Goal: Task Accomplishment & Management: Manage account settings

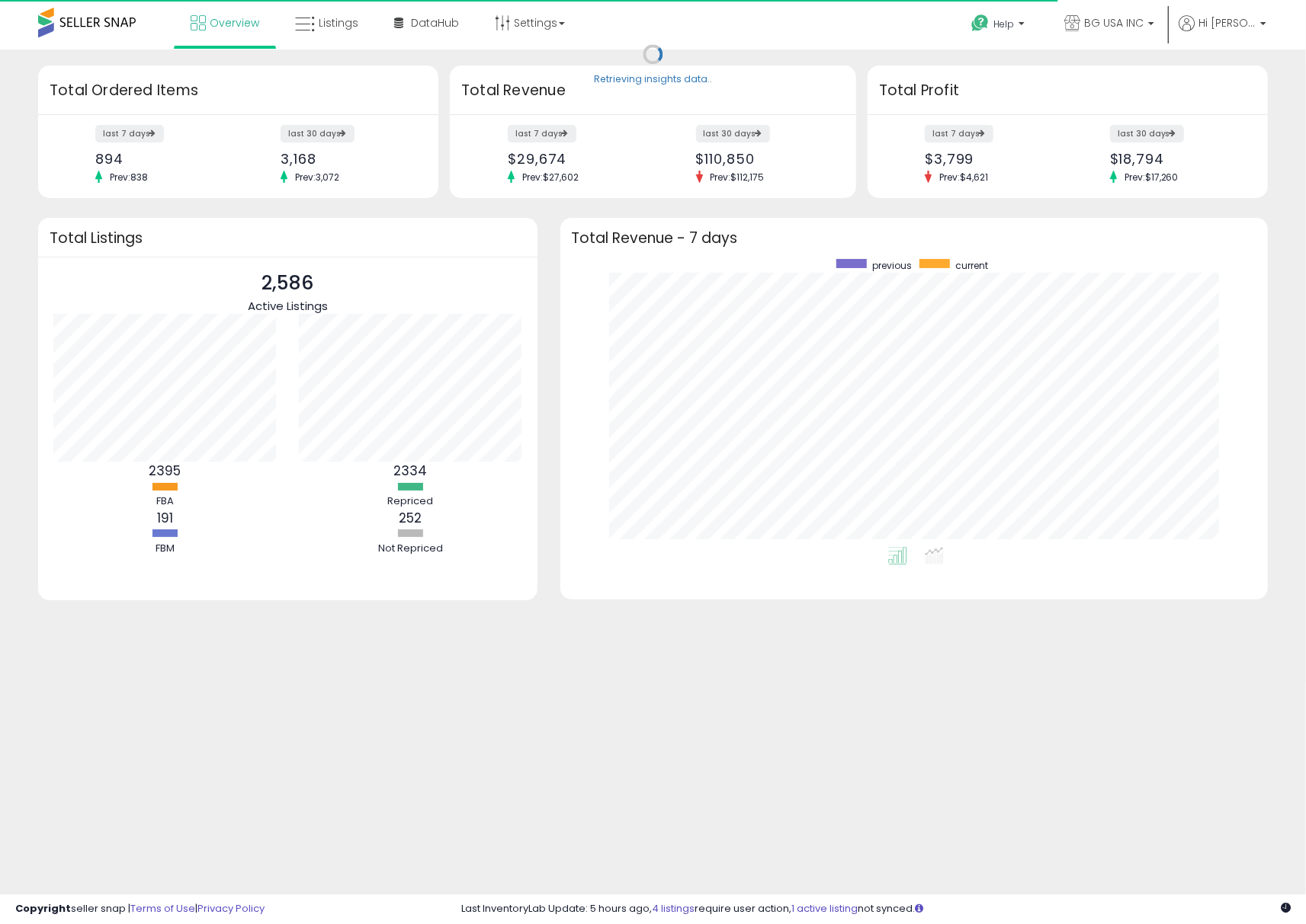
scroll to position [287, 677]
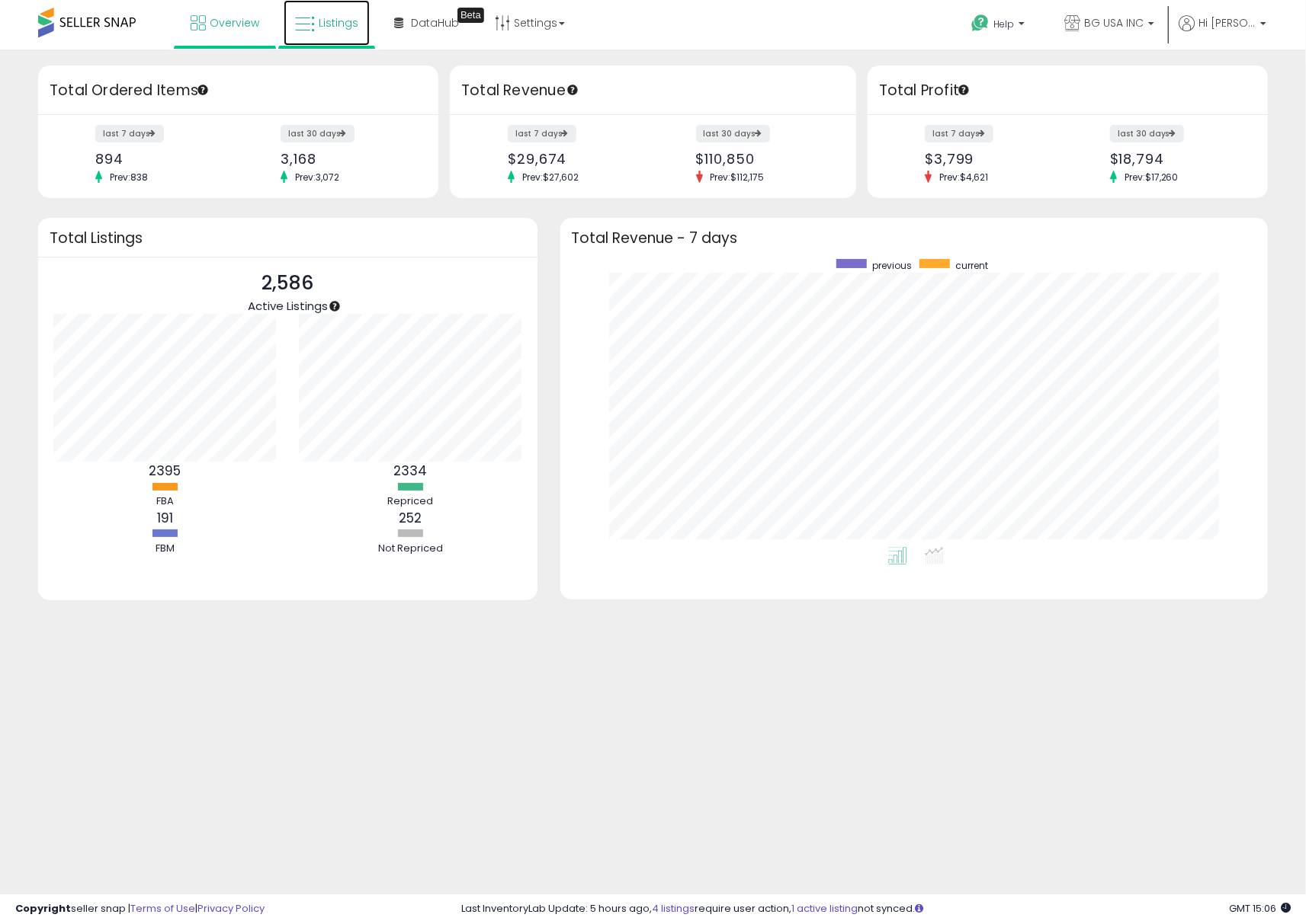
click at [322, 22] on span "Listings" at bounding box center [338, 23] width 40 height 15
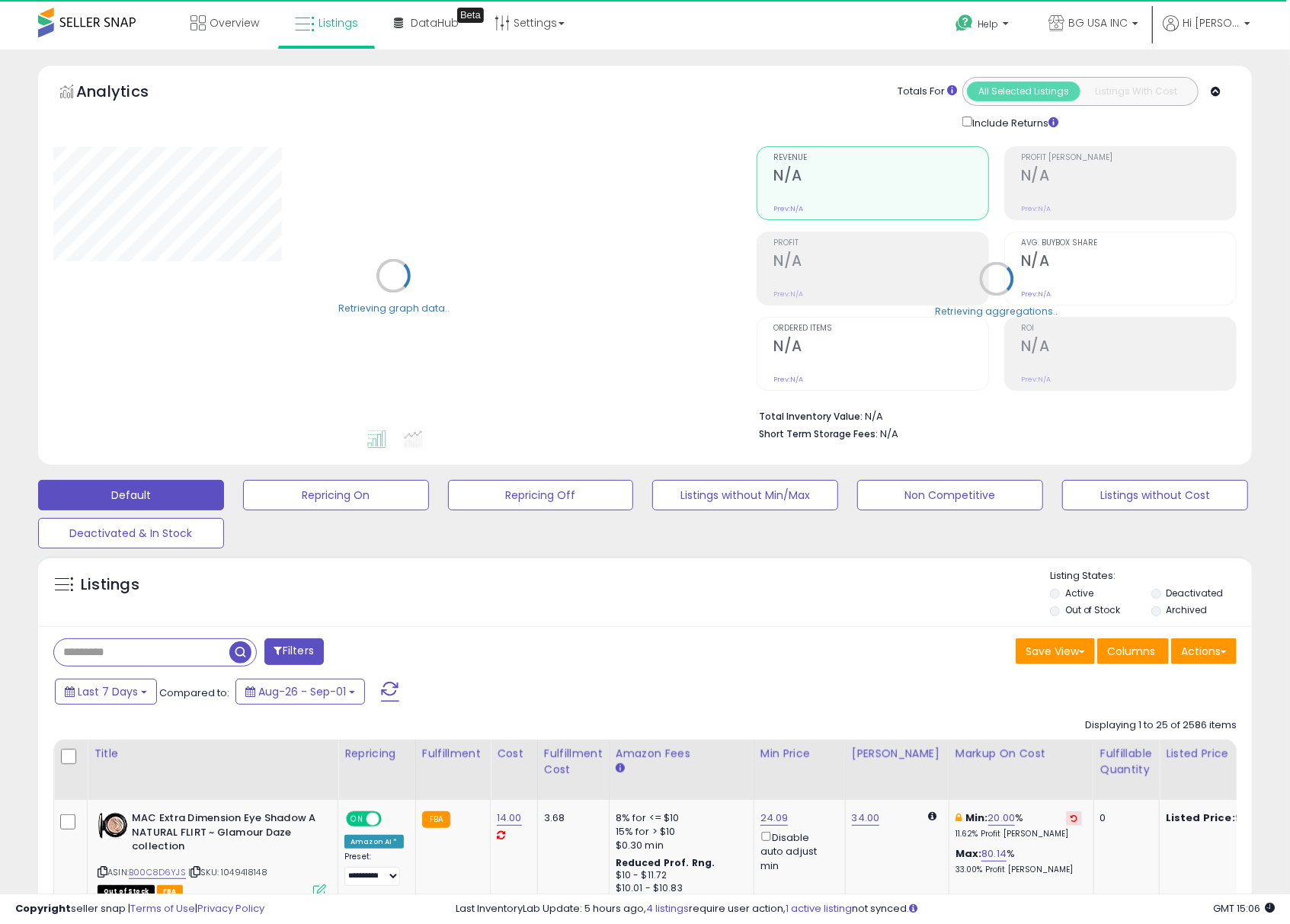
click at [1062, 592] on li "Active" at bounding box center [1099, 595] width 99 height 17
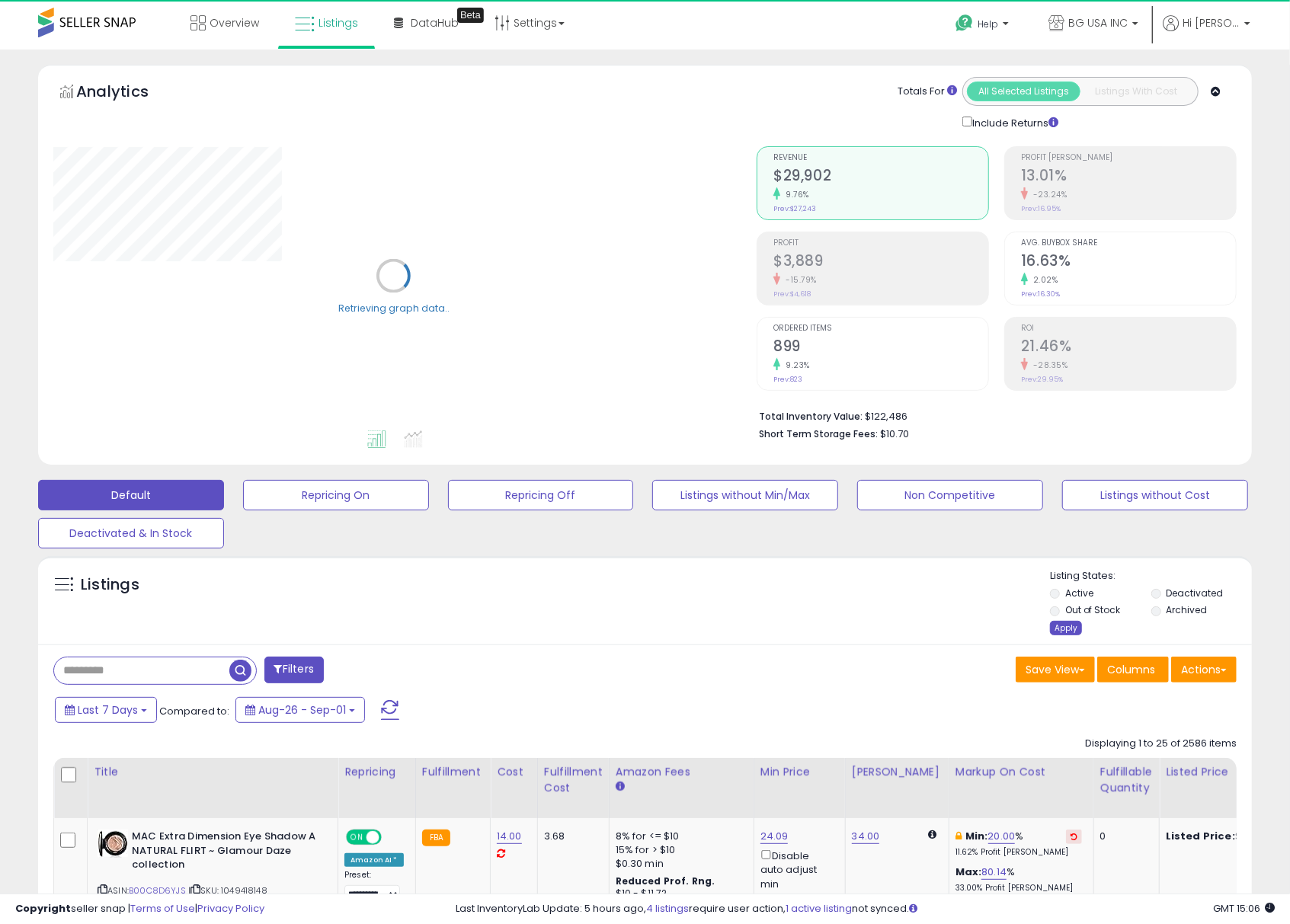
click at [1071, 633] on div "Apply" at bounding box center [1065, 628] width 32 height 15
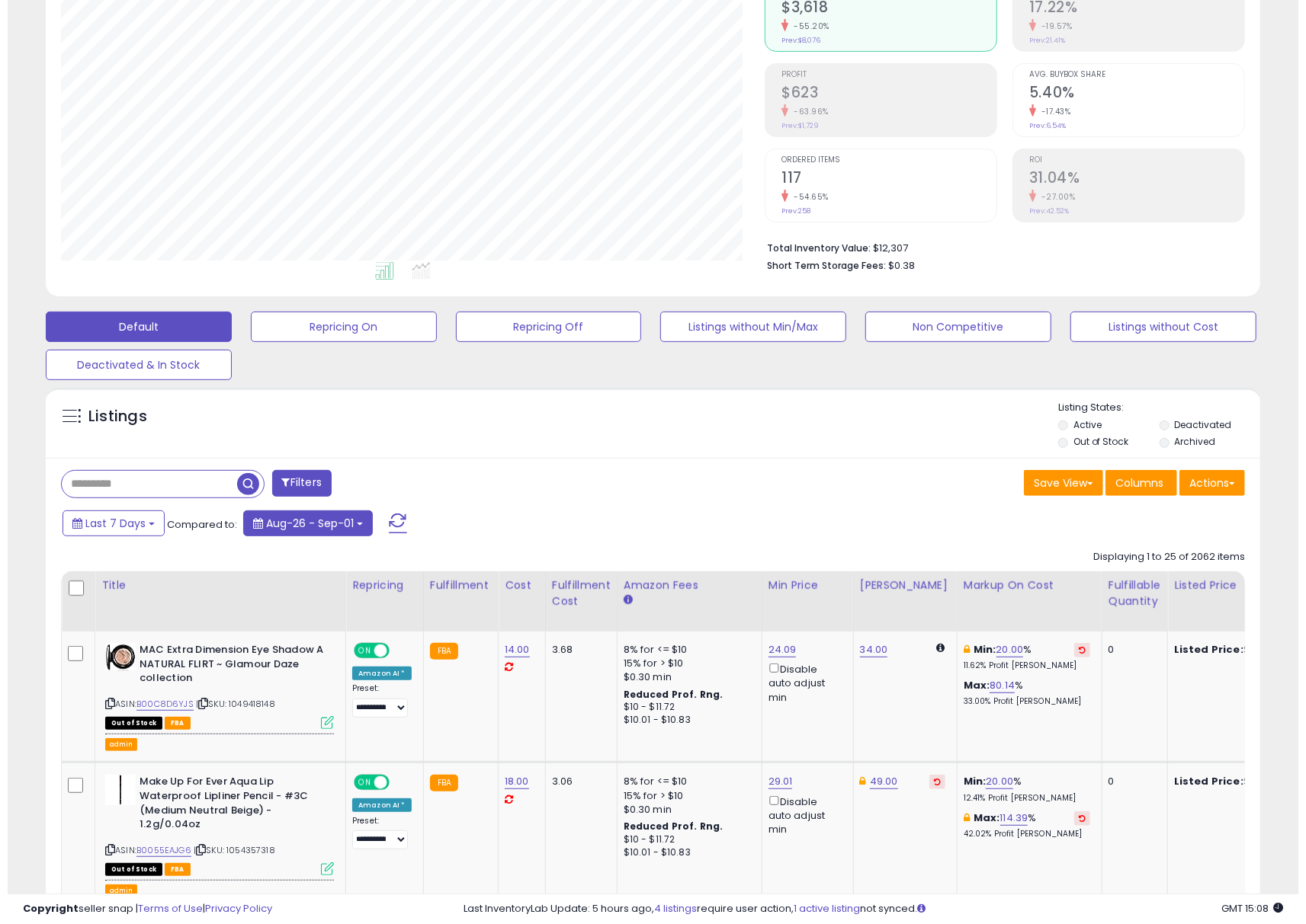
scroll to position [203, 0]
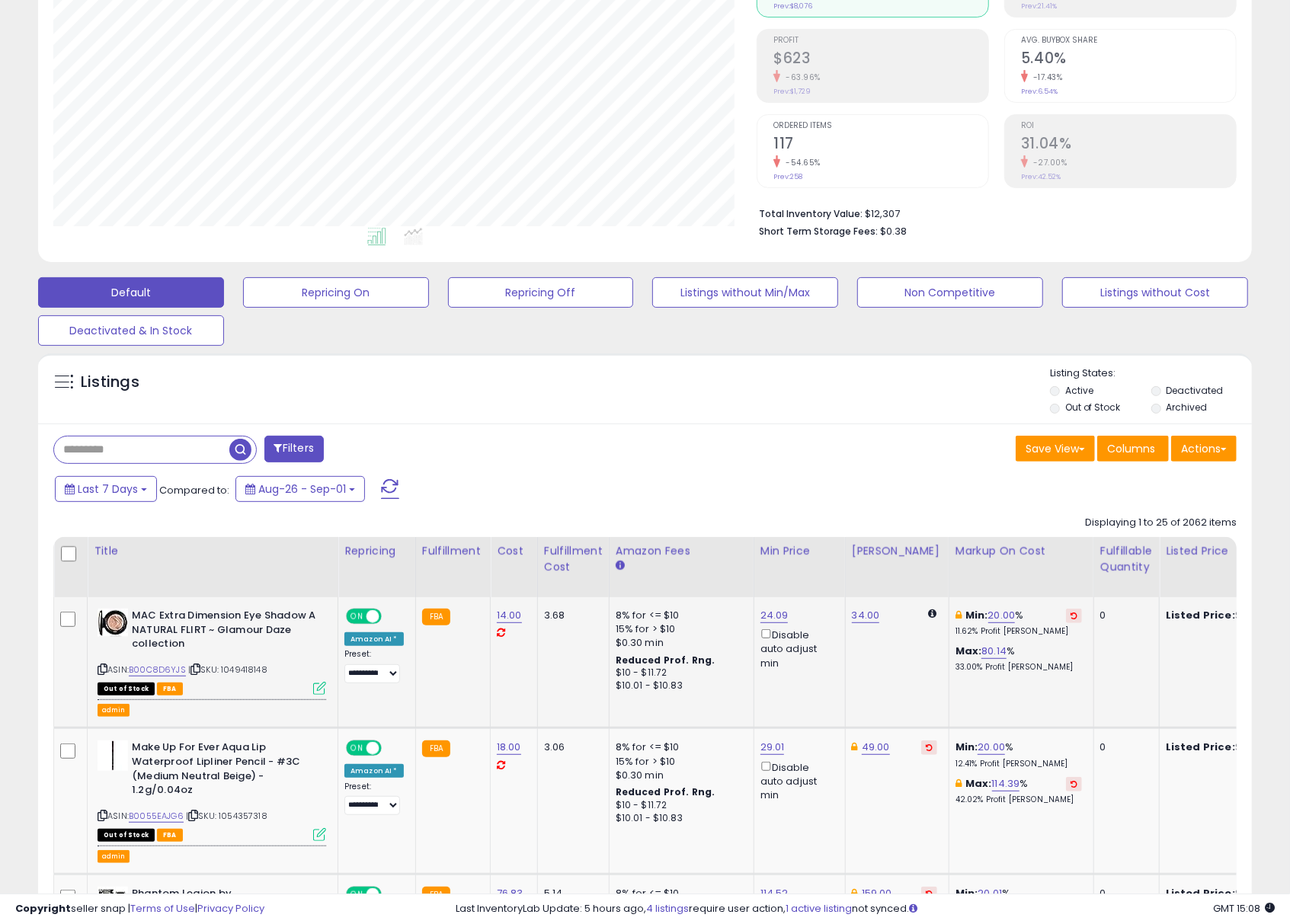
click at [317, 689] on icon at bounding box center [320, 689] width 13 height 13
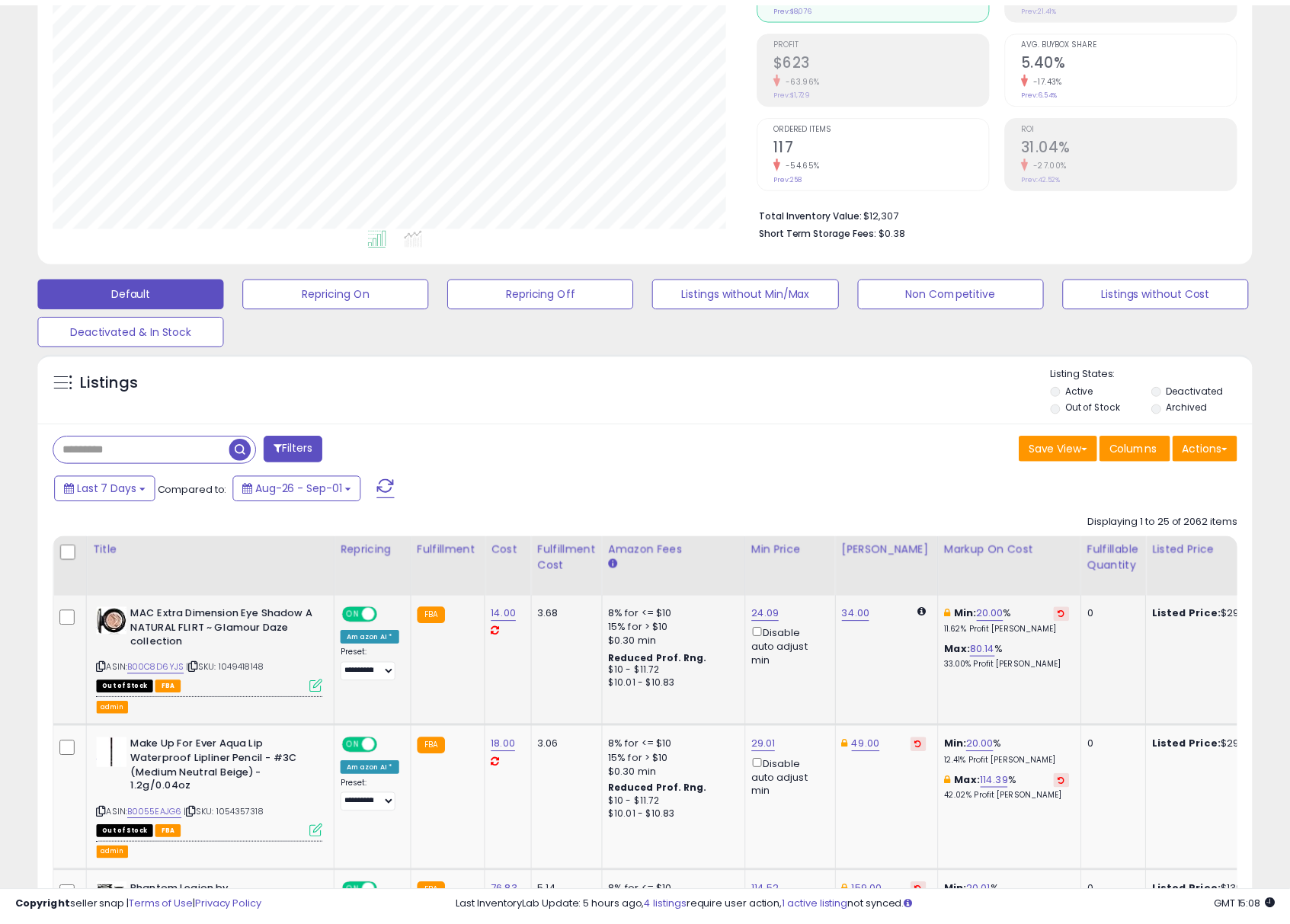
scroll to position [312, 714]
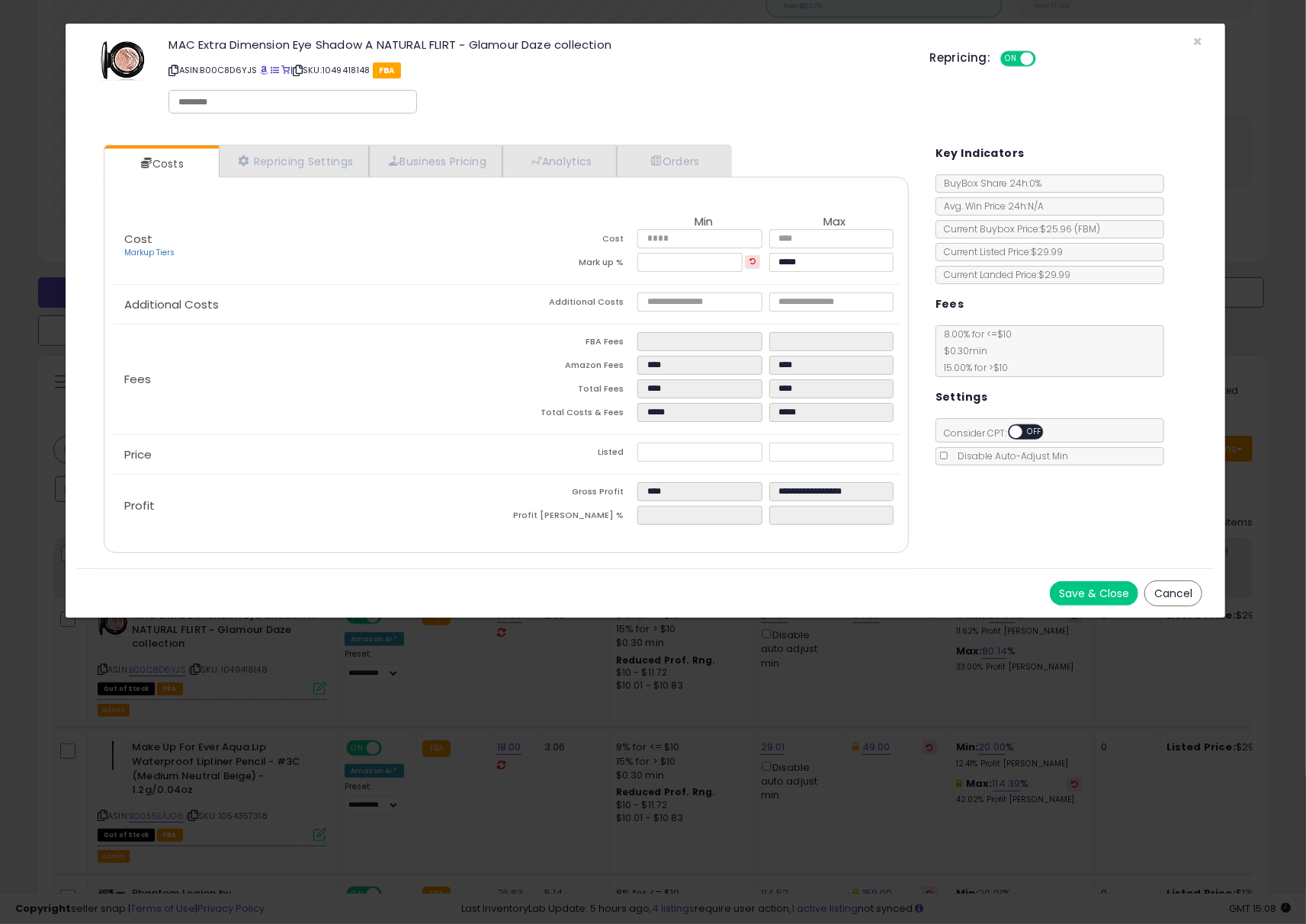
click at [449, 698] on div "× Close MAC Extra Dimension Eye Shadow A NATURAL FLIRT ~ Glamour Daze collectio…" at bounding box center [653, 462] width 1306 height 924
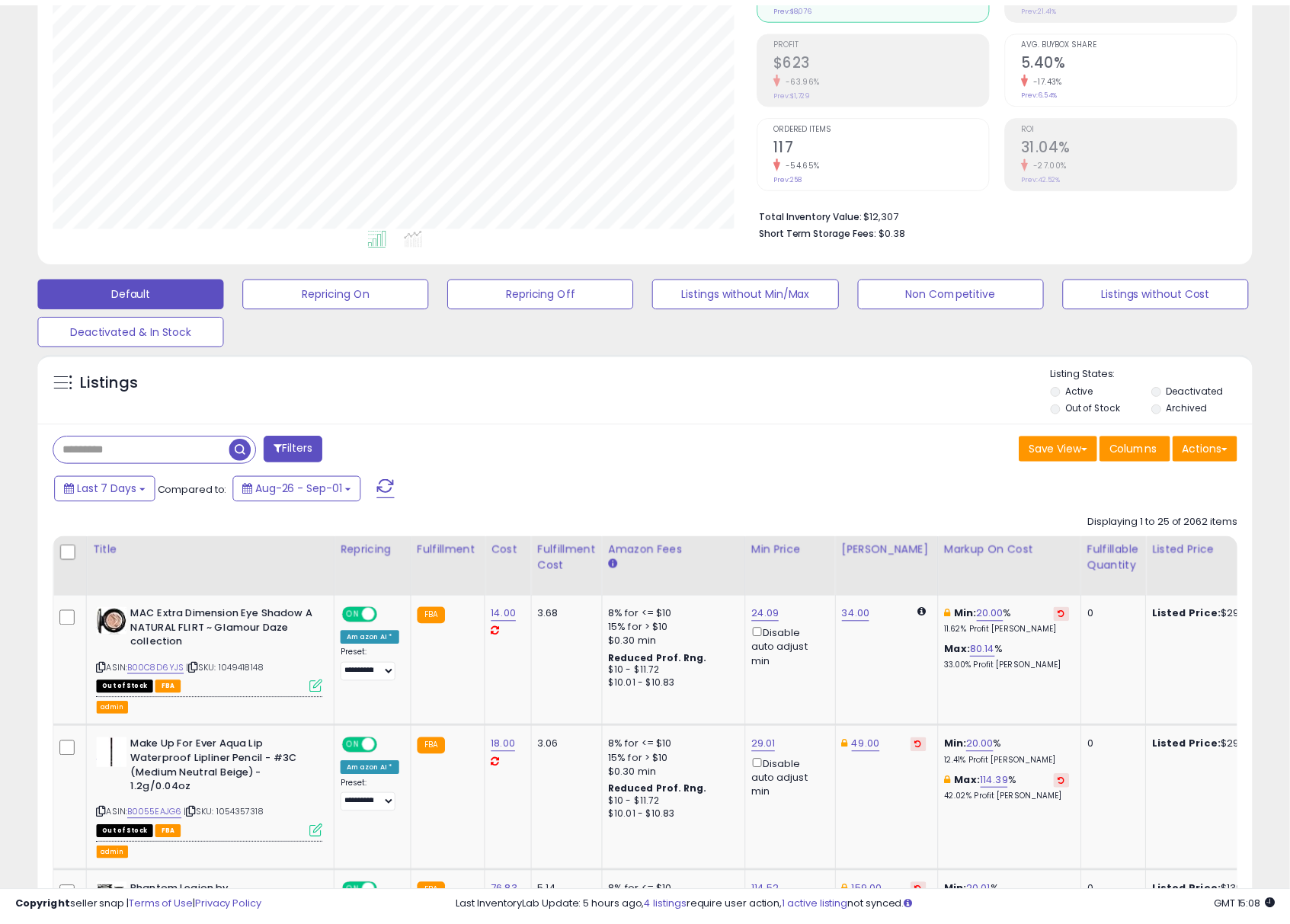
scroll to position [761758, 761256]
